Goal: Ask a question

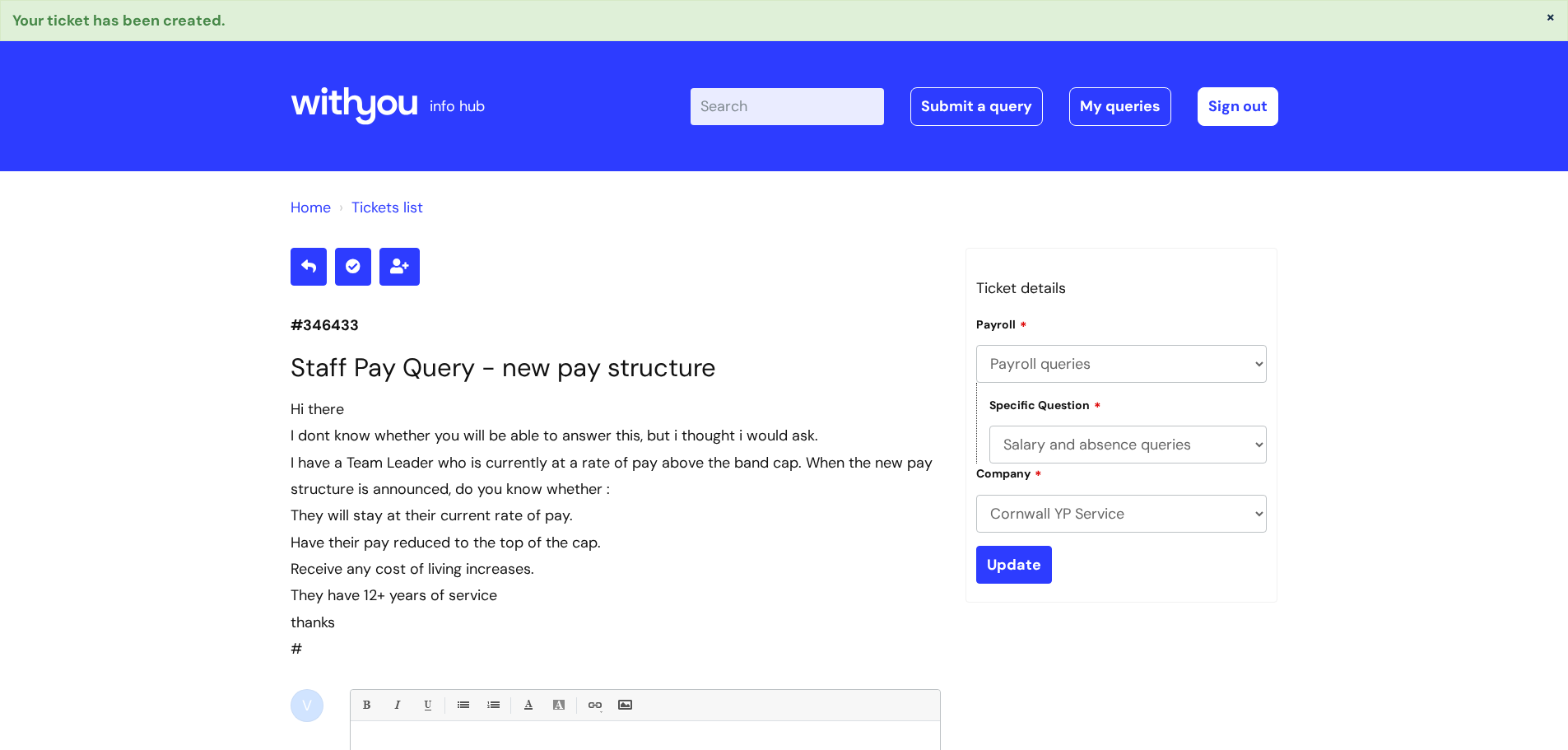
select select "Payroll queries"
select select "Salary and absence queries"
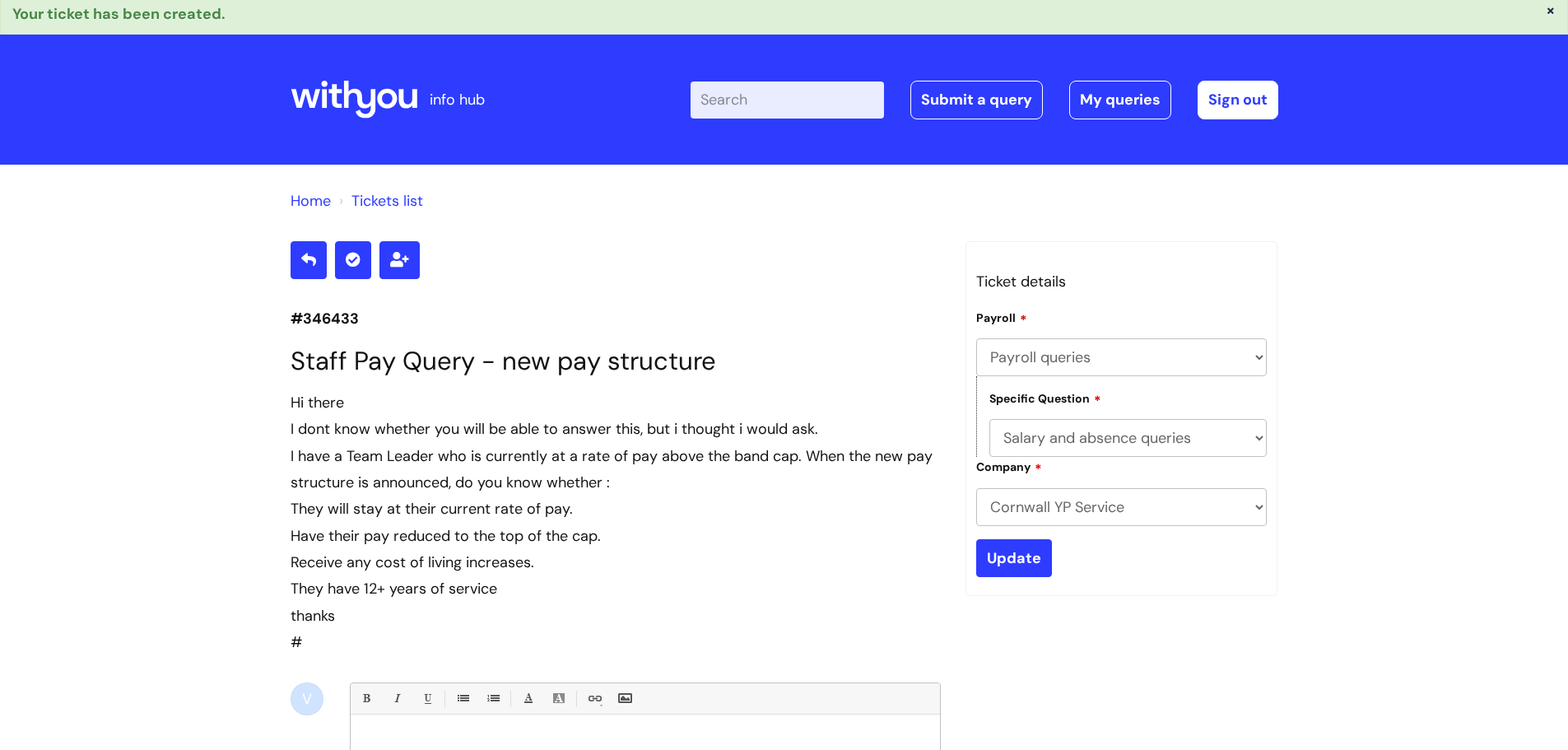
scroll to position [6, 0]
click at [976, 102] on link "Submit a query" at bounding box center [977, 99] width 133 height 38
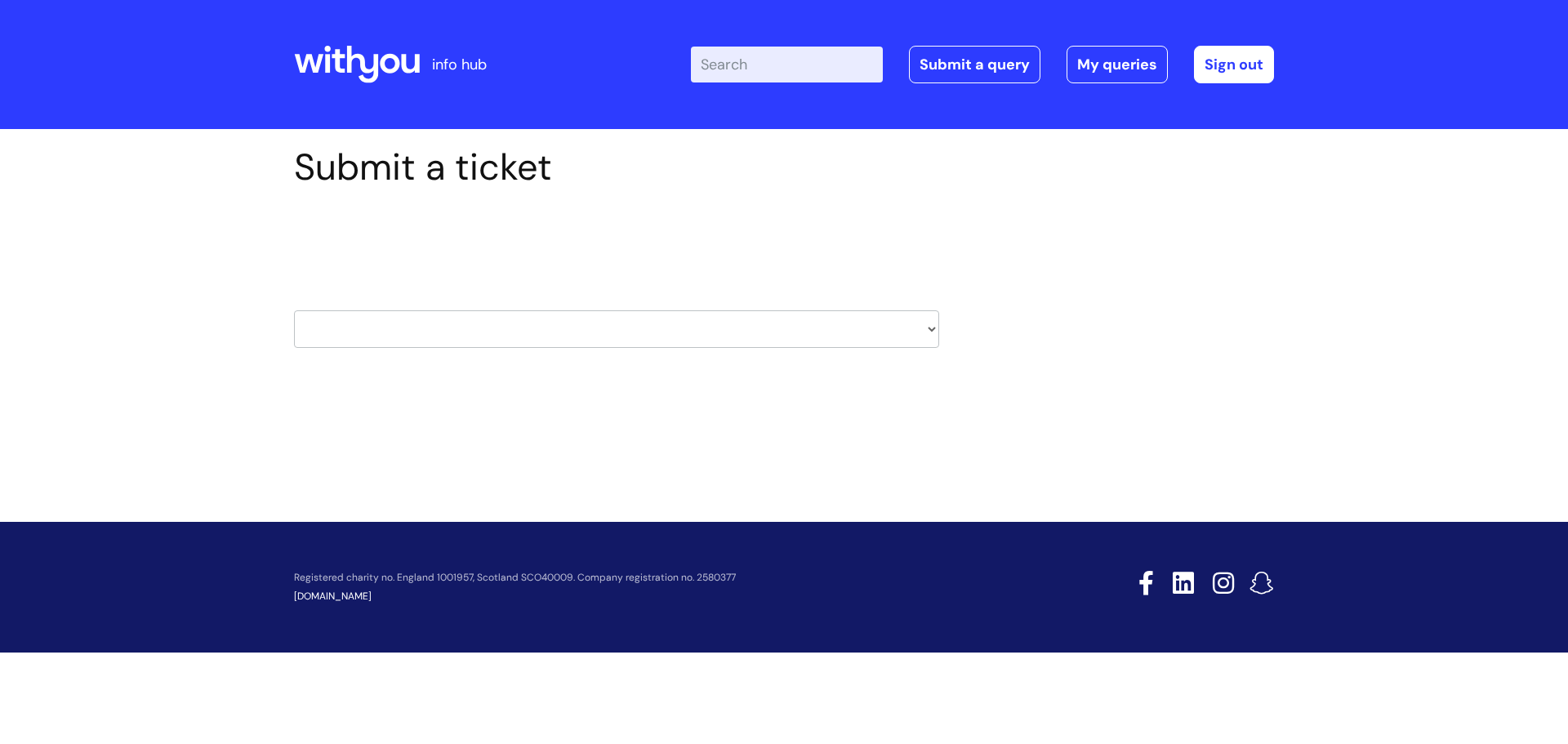
click at [929, 327] on select "HR / People IT and Support Clinical Drug Alerts Finance Accounts Data Support T…" at bounding box center [616, 329] width 645 height 38
click at [1305, 303] on div "Submit a ticket Select issue type HR / People IT and Support Clinical Drug Aler…" at bounding box center [784, 297] width 1568 height 338
